Goal: Task Accomplishment & Management: Use online tool/utility

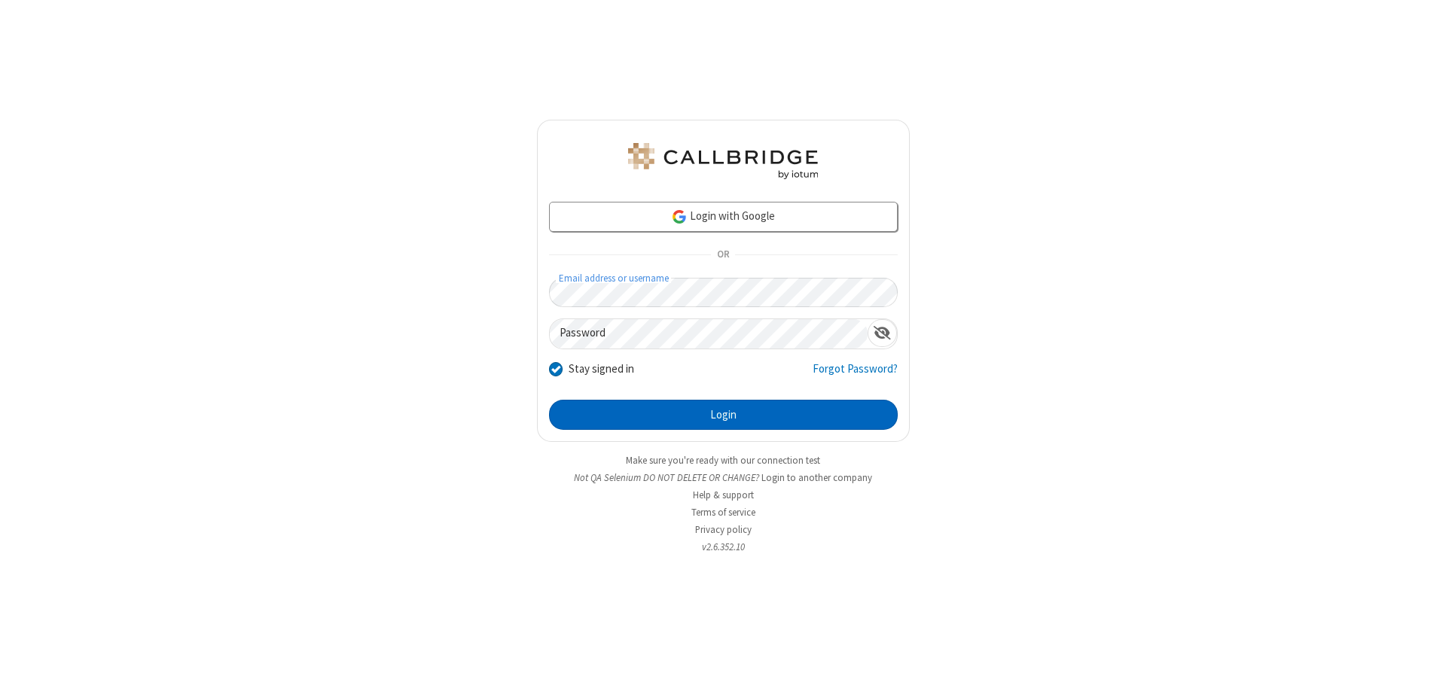
click at [723, 415] on button "Login" at bounding box center [723, 415] width 349 height 30
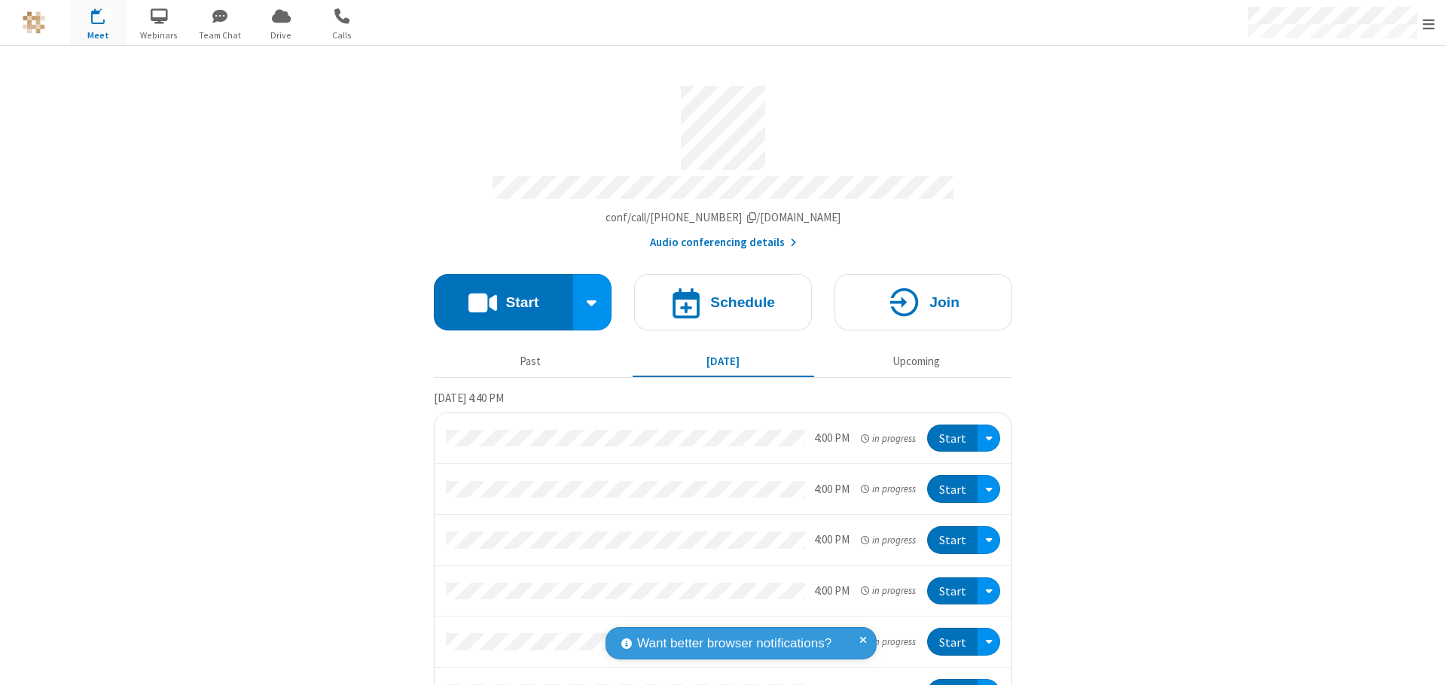
click at [1429, 23] on span "Open menu" at bounding box center [1429, 24] width 12 height 15
click at [281, 35] on span "Drive" at bounding box center [281, 36] width 56 height 14
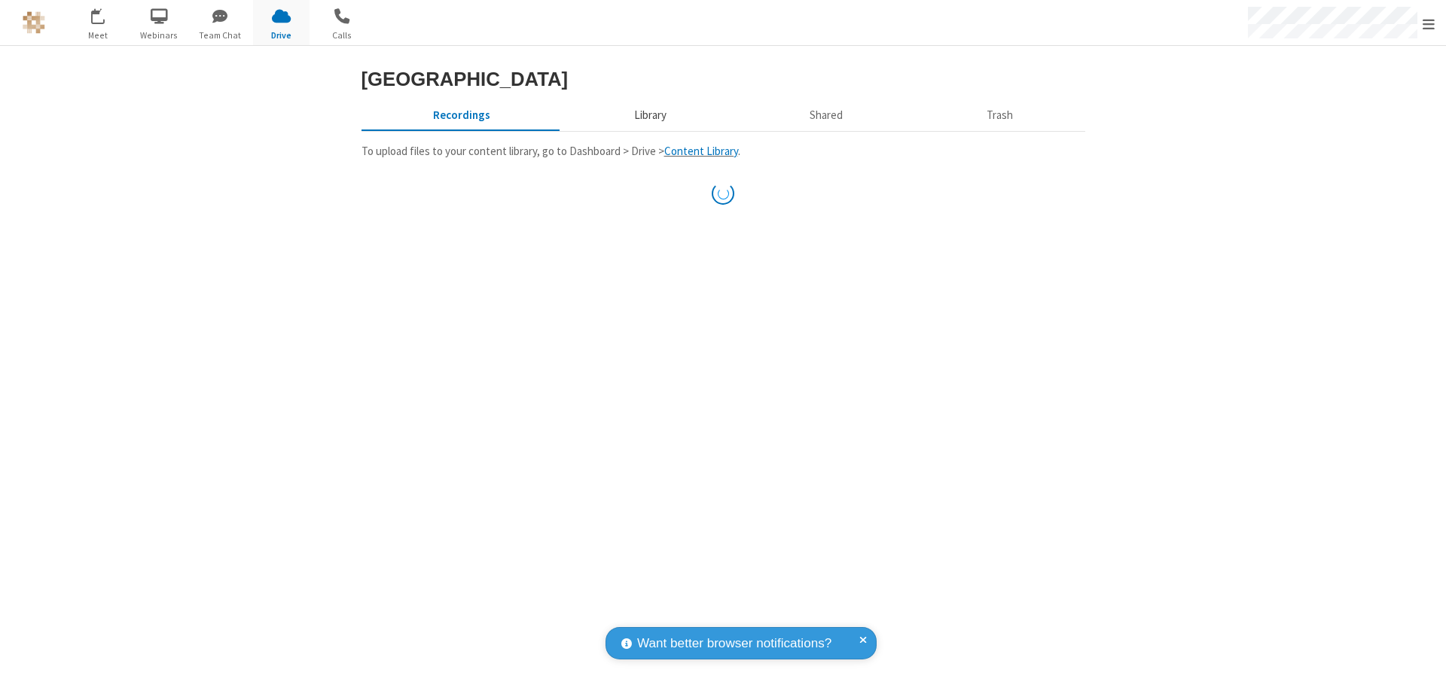
click at [648, 130] on button "Library" at bounding box center [650, 115] width 176 height 29
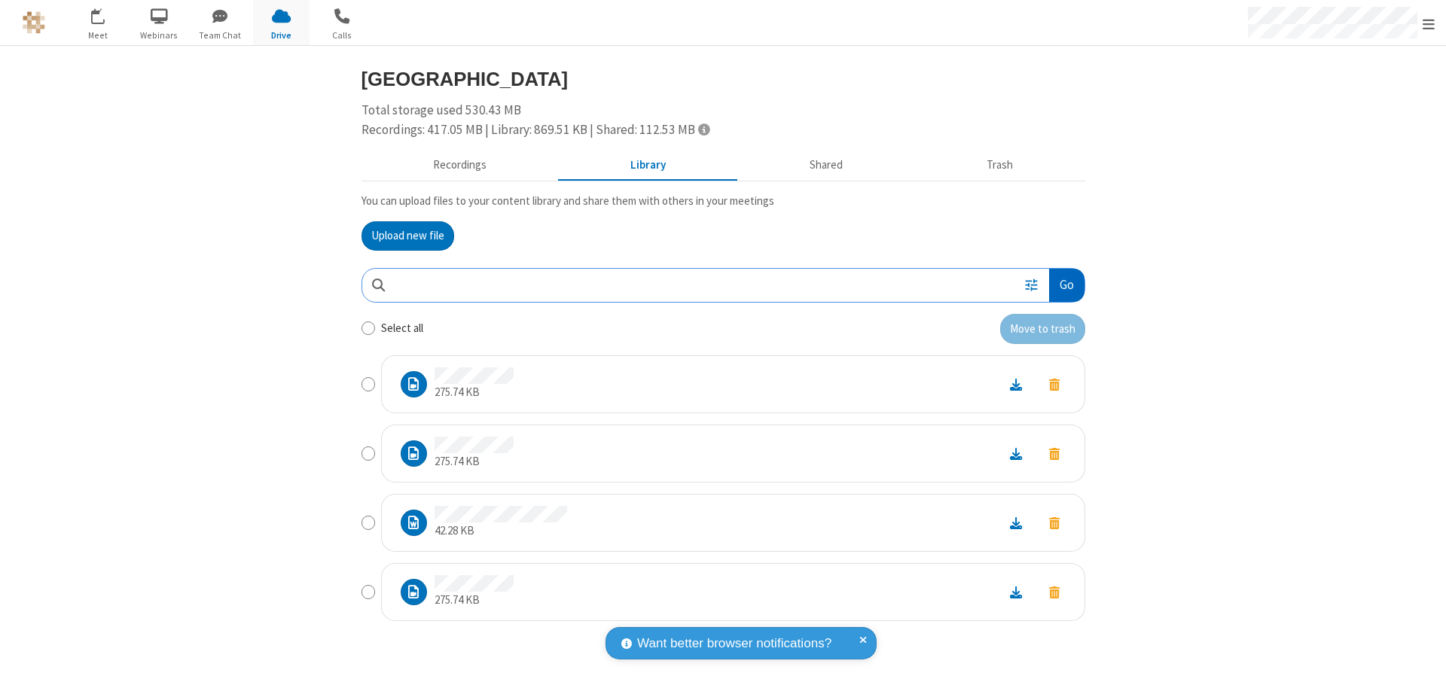
click at [1066, 285] on button "Go" at bounding box center [1066, 286] width 35 height 34
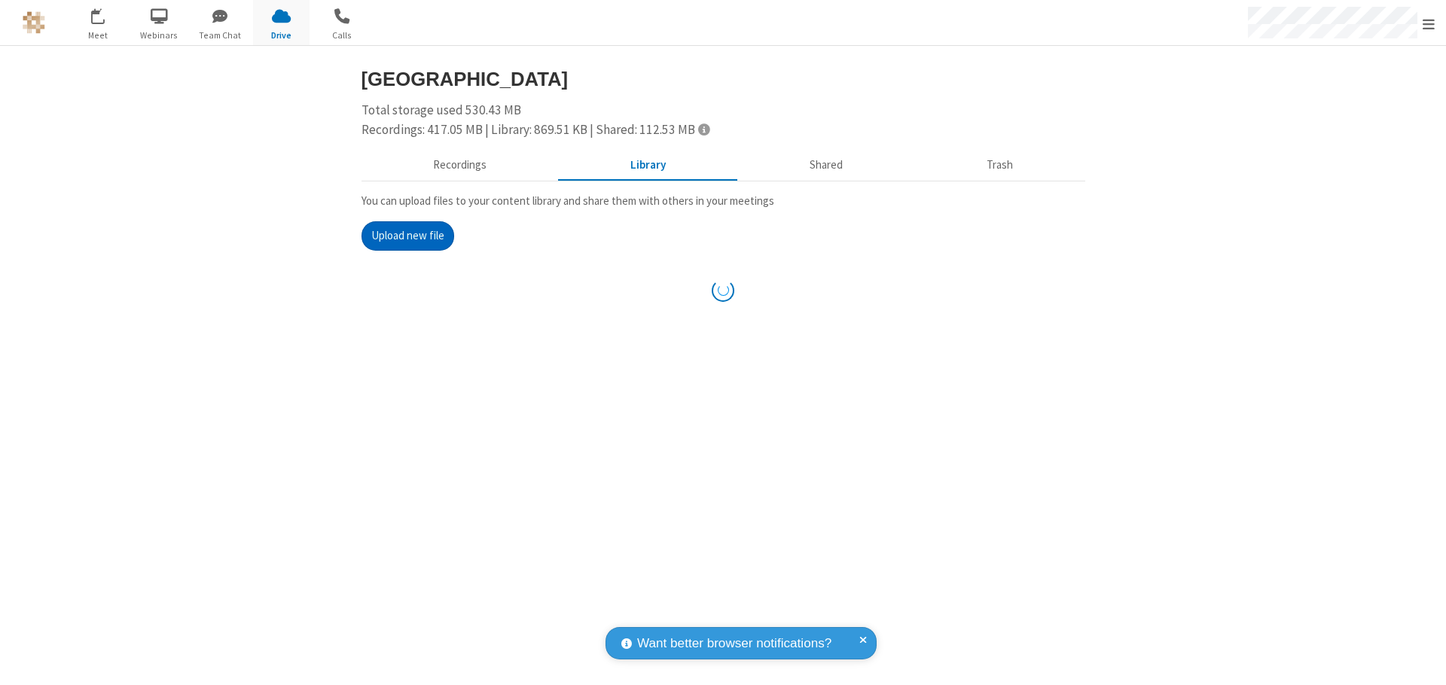
click at [407, 236] on button "Upload new file" at bounding box center [408, 236] width 93 height 30
